Goal: Book appointment/travel/reservation

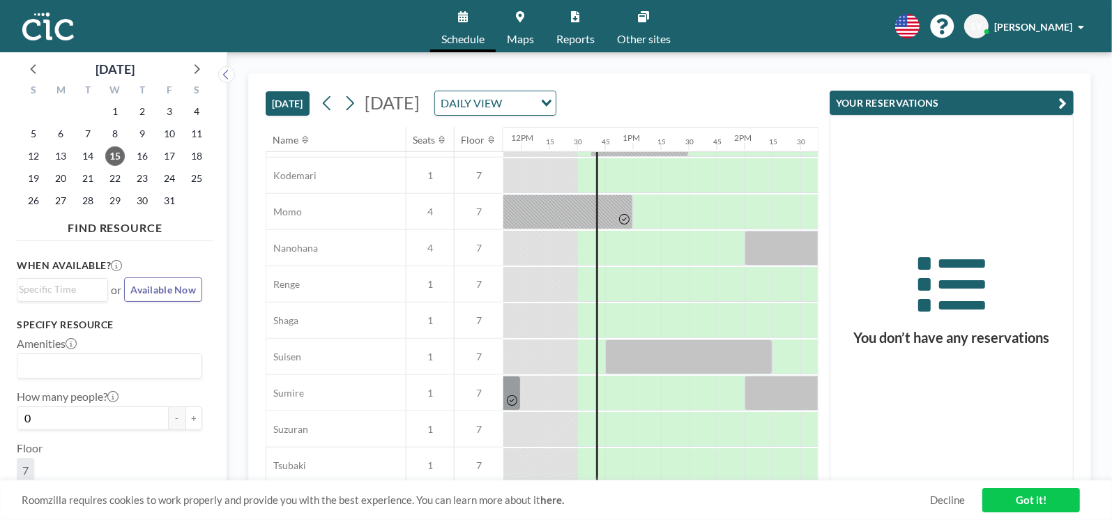
scroll to position [675, 1313]
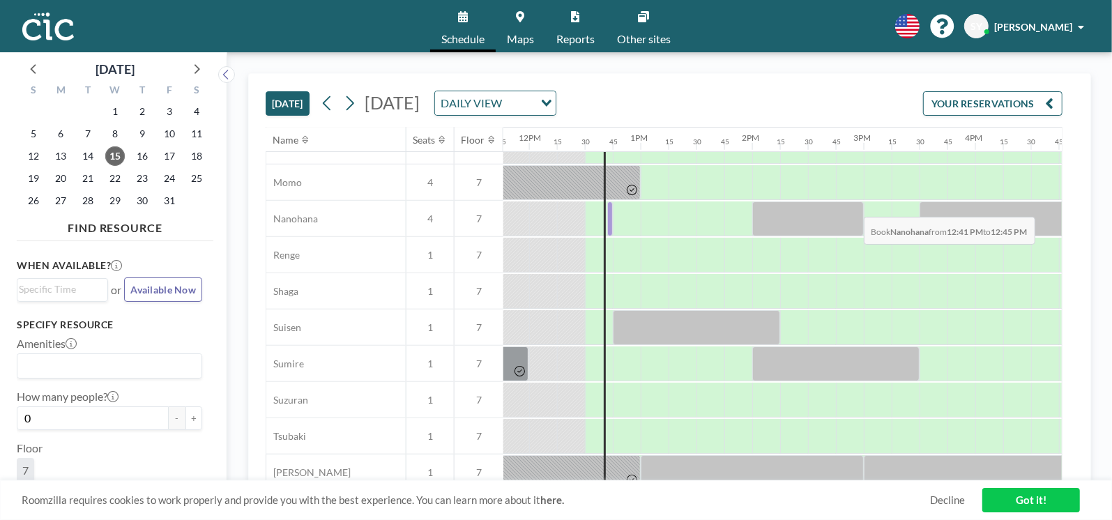
click at [609, 206] on div at bounding box center [610, 219] width 6 height 35
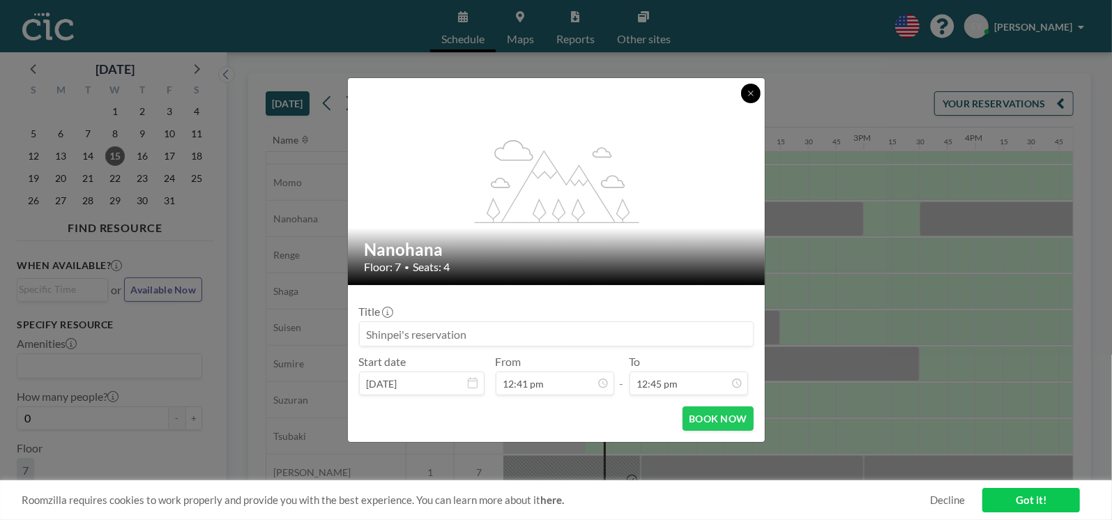
click at [747, 94] on icon at bounding box center [751, 93] width 8 height 8
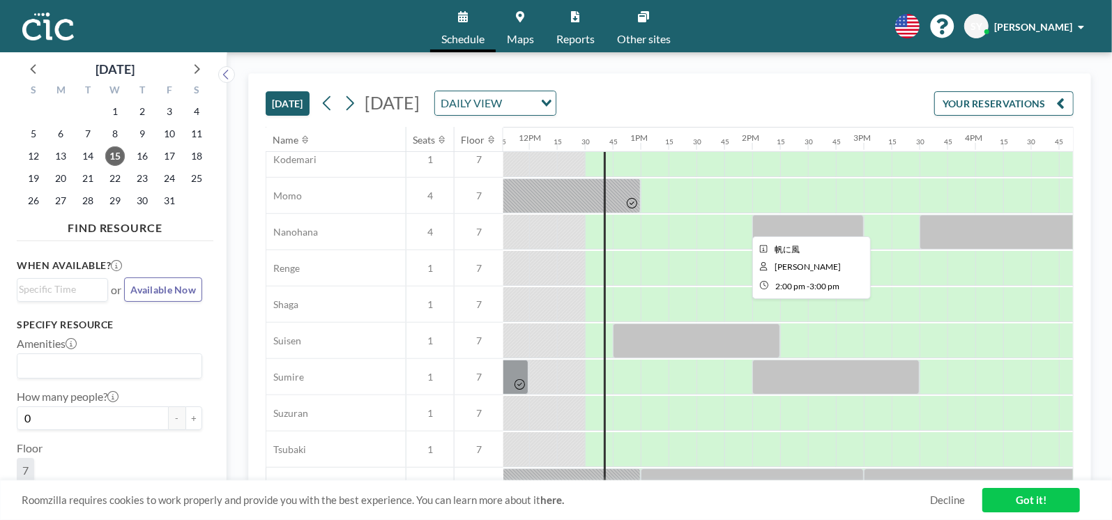
scroll to position [656, 1313]
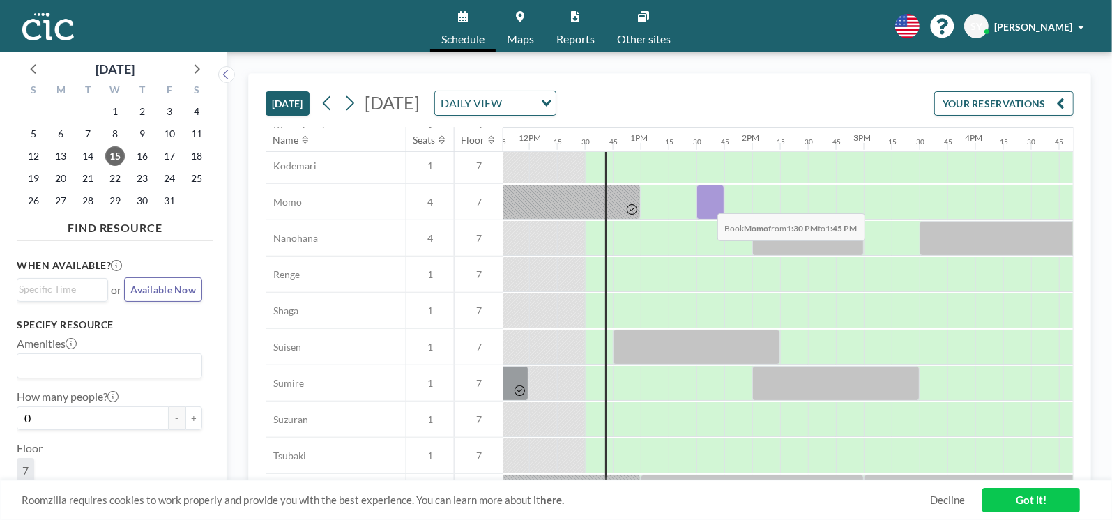
click at [706, 202] on div at bounding box center [711, 202] width 28 height 35
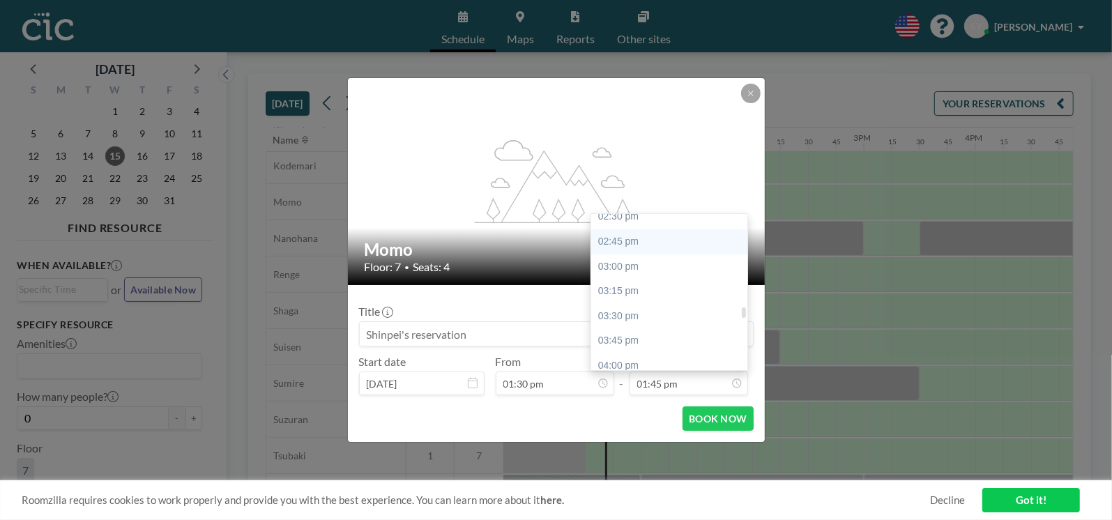
scroll to position [1423, 0]
click at [641, 347] on div "03:30 pm" at bounding box center [672, 342] width 163 height 25
type input "03:30 pm"
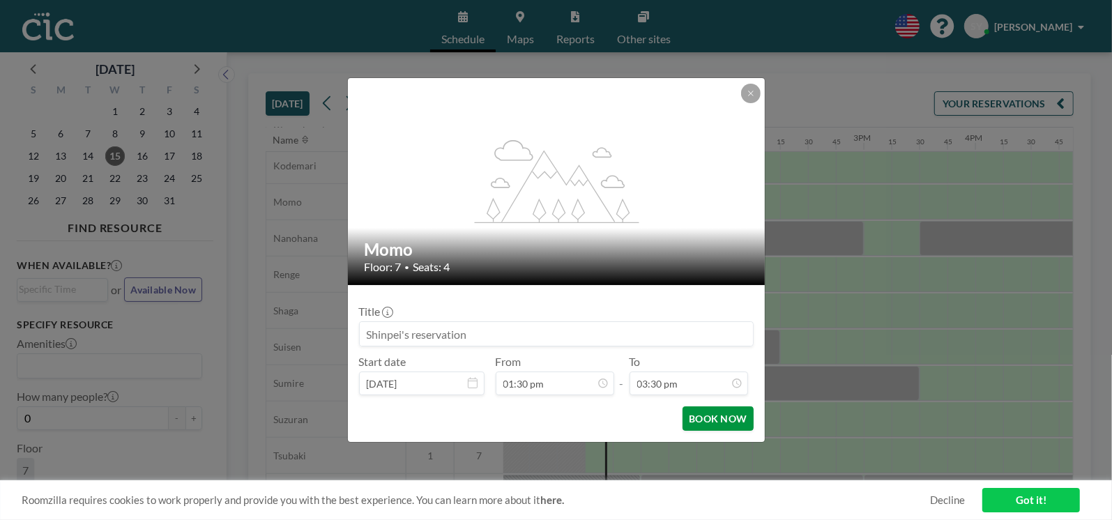
scroll to position [1538, 0]
click at [726, 416] on button "BOOK NOW" at bounding box center [718, 419] width 70 height 24
